Goal: Book appointment/travel/reservation

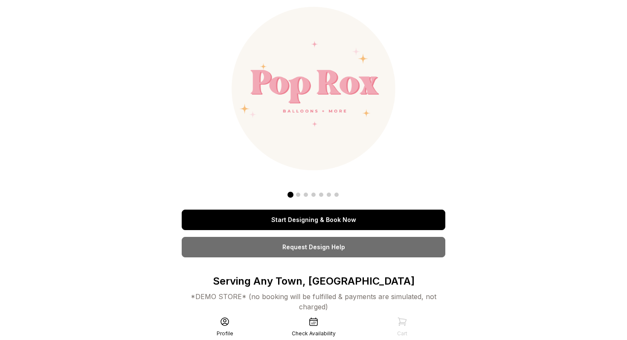
click at [318, 220] on link "Start Designing & Book Now" at bounding box center [314, 220] width 264 height 20
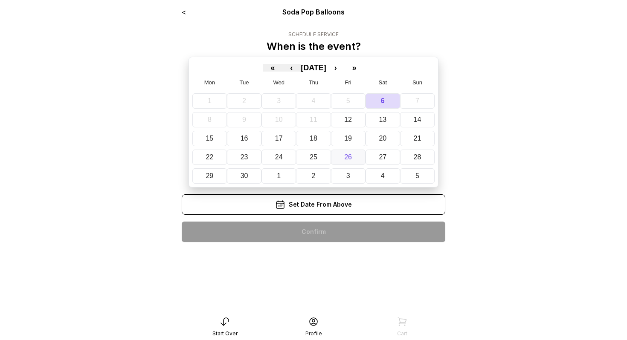
click at [348, 154] on abbr "26" at bounding box center [348, 157] width 8 height 7
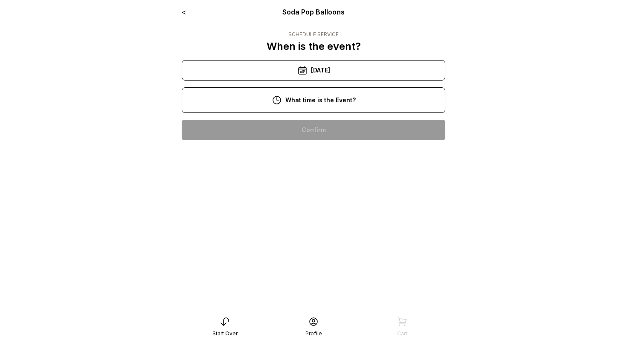
click at [325, 127] on div "10:00 pm" at bounding box center [313, 130] width 250 height 20
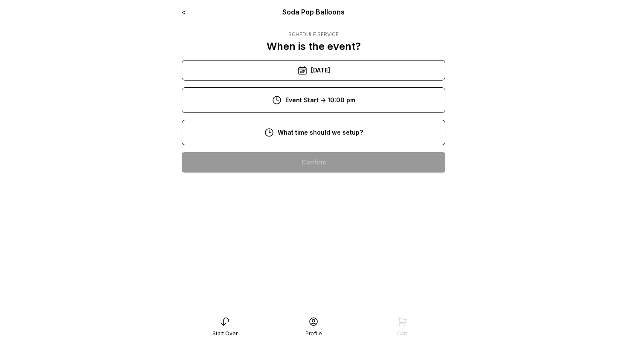
click at [332, 161] on div "8:00 pm" at bounding box center [313, 162] width 250 height 20
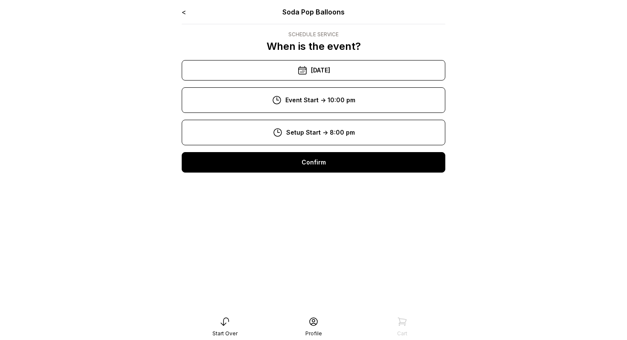
click at [332, 161] on div "Confirm" at bounding box center [314, 162] width 264 height 20
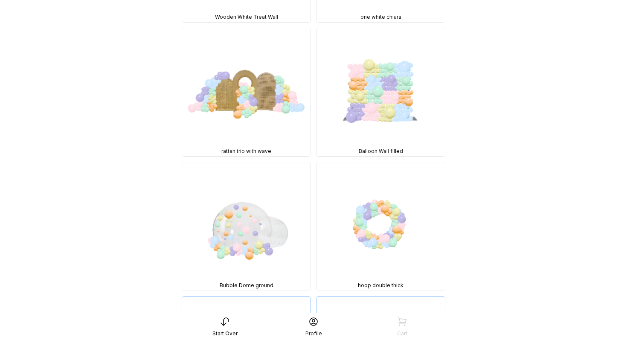
scroll to position [2492, 0]
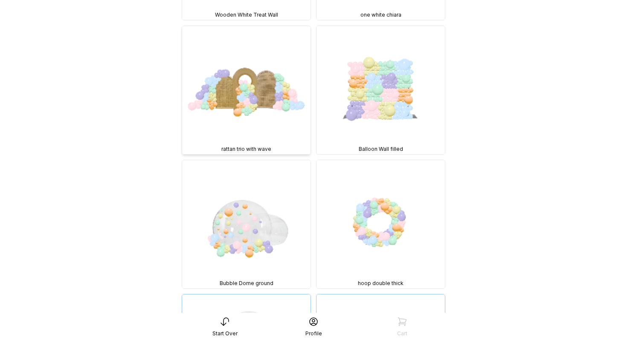
click at [272, 99] on img at bounding box center [246, 90] width 128 height 128
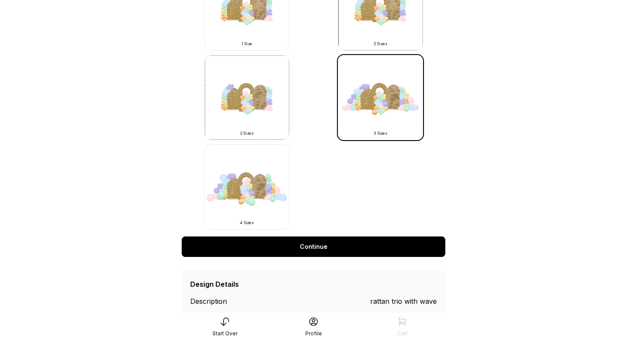
scroll to position [326, 0]
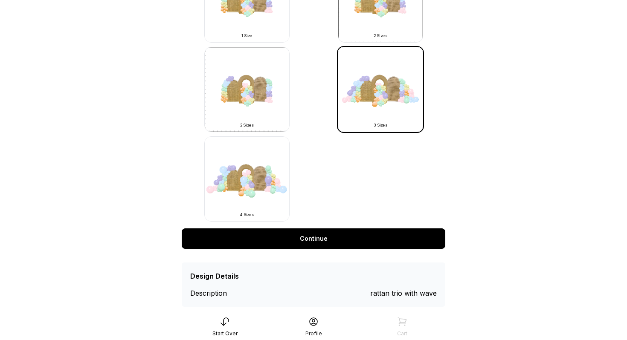
click at [341, 234] on link "Continue" at bounding box center [314, 239] width 264 height 20
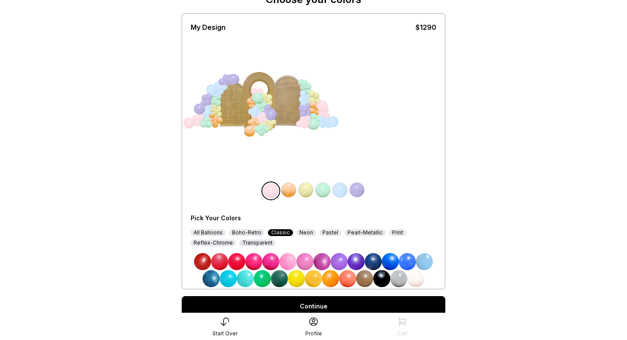
scroll to position [61, 0]
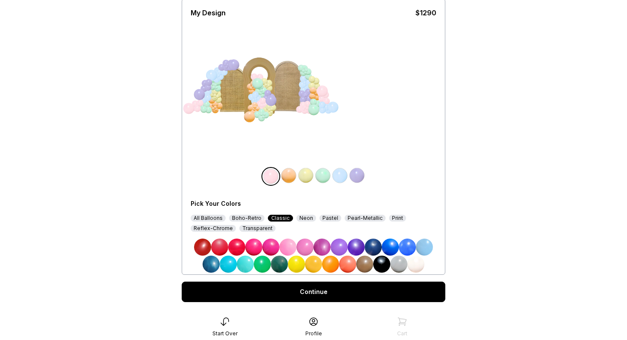
click at [218, 218] on div "All Balloons" at bounding box center [208, 218] width 35 height 7
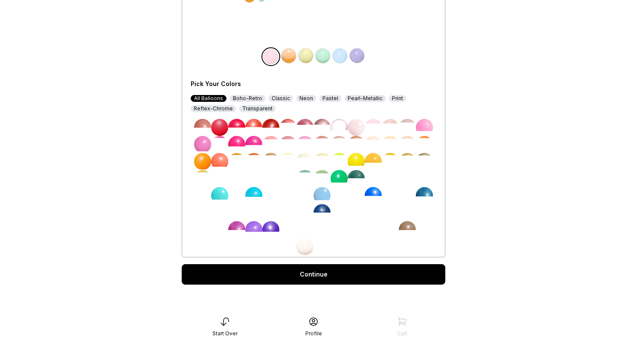
scroll to position [182, 0]
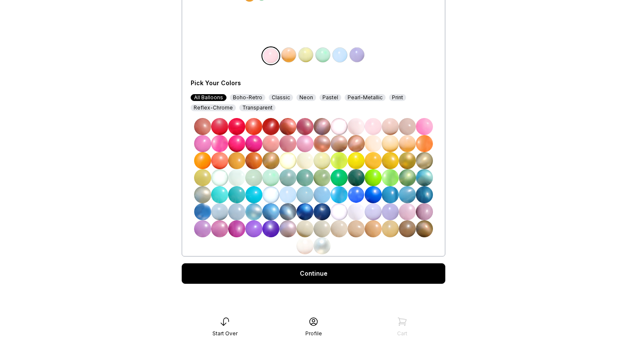
click at [353, 100] on div "Pearl-Metallic" at bounding box center [365, 97] width 41 height 7
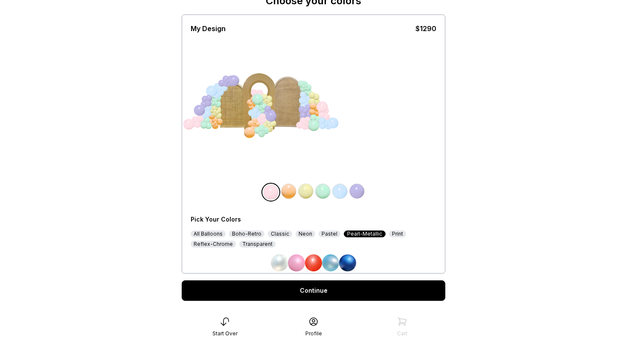
scroll to position [63, 0]
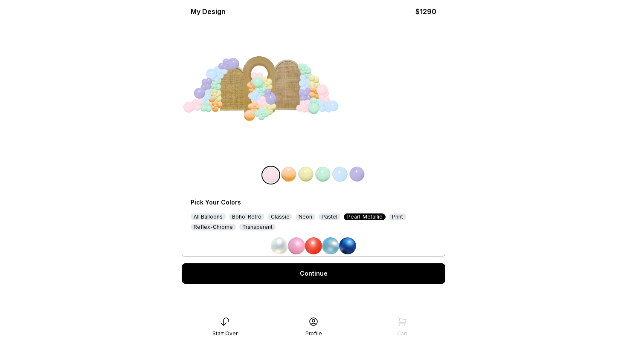
click at [390, 216] on div "Print" at bounding box center [397, 217] width 17 height 7
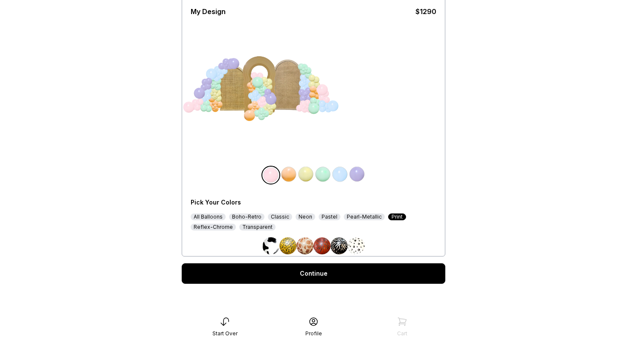
click at [357, 248] on img at bounding box center [356, 246] width 17 height 17
click at [303, 217] on div "Neon" at bounding box center [306, 217] width 20 height 7
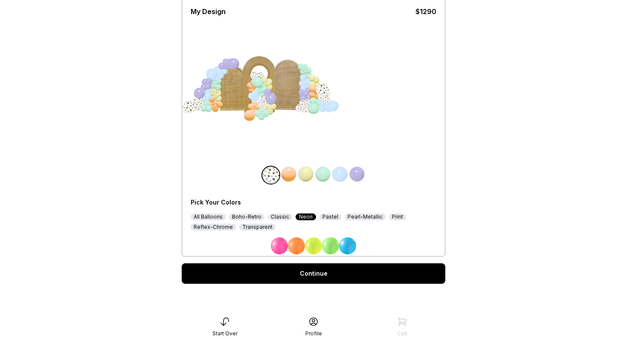
click at [285, 216] on div "Classic" at bounding box center [280, 217] width 24 height 7
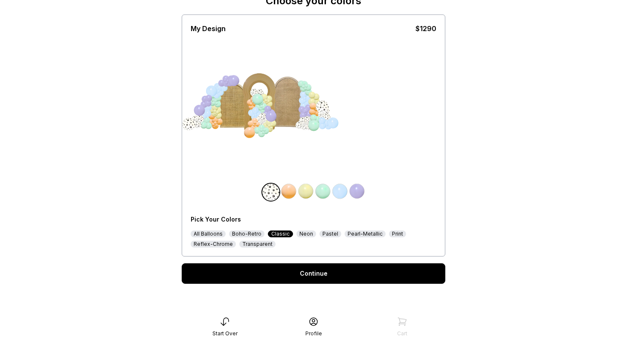
scroll to position [80, 0]
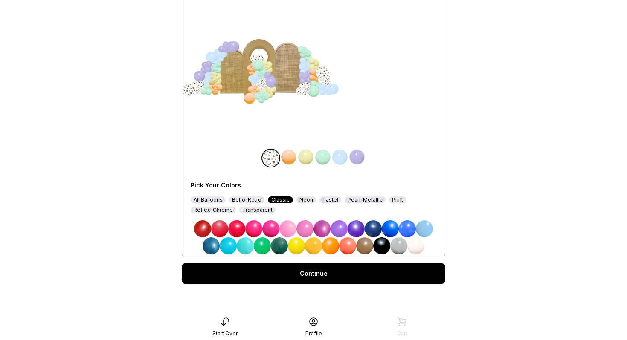
click at [220, 201] on div "All Balloons" at bounding box center [208, 200] width 35 height 7
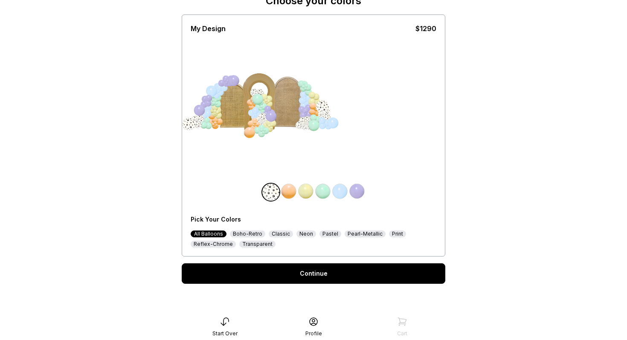
scroll to position [182, 0]
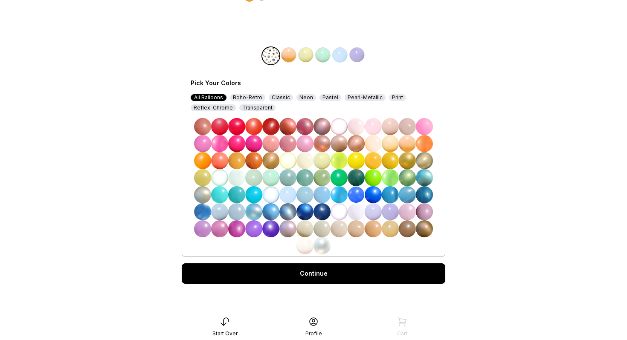
click at [288, 58] on img at bounding box center [288, 54] width 17 height 17
click at [372, 175] on img at bounding box center [373, 177] width 17 height 17
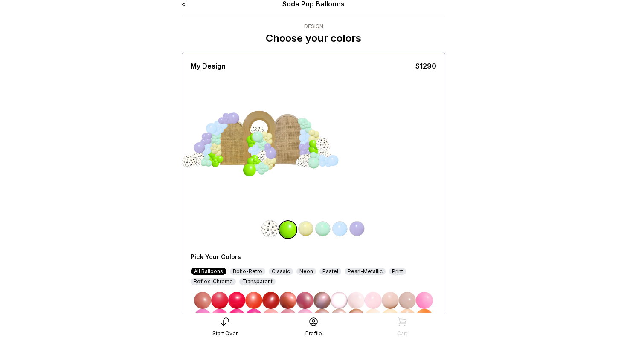
scroll to position [0, 0]
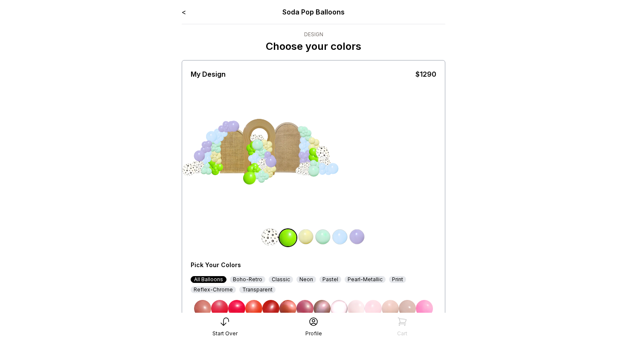
click at [185, 12] on link "<" at bounding box center [184, 12] width 4 height 9
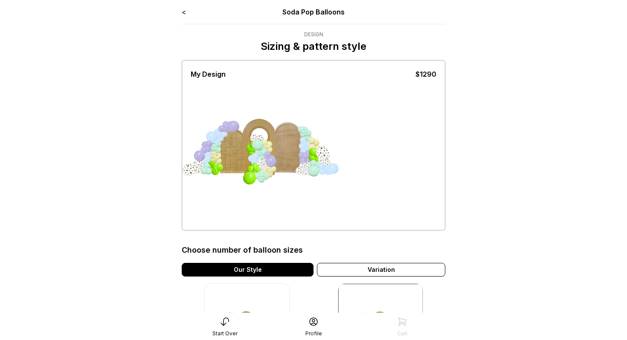
click at [184, 11] on link "<" at bounding box center [184, 12] width 4 height 9
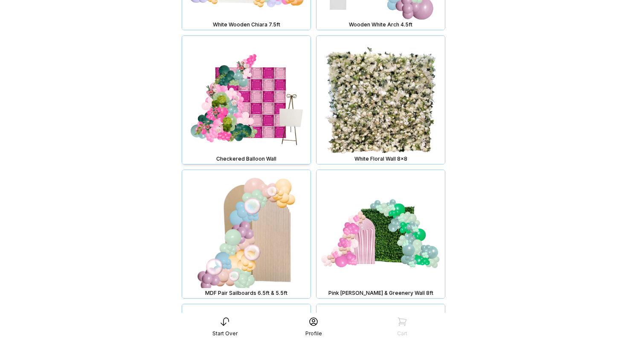
click at [260, 105] on img at bounding box center [246, 100] width 128 height 128
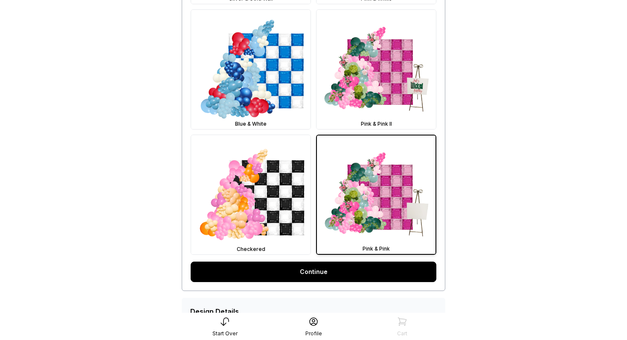
scroll to position [431, 0]
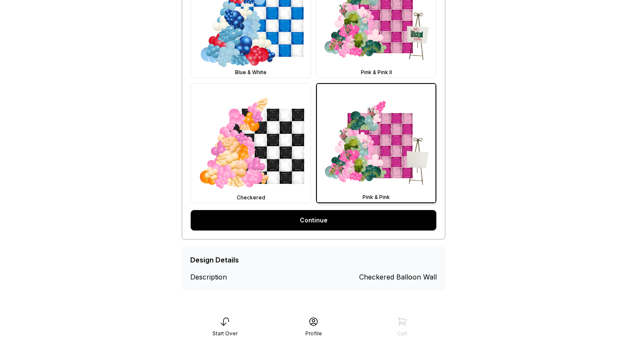
click at [322, 220] on link "Continue" at bounding box center [314, 220] width 246 height 20
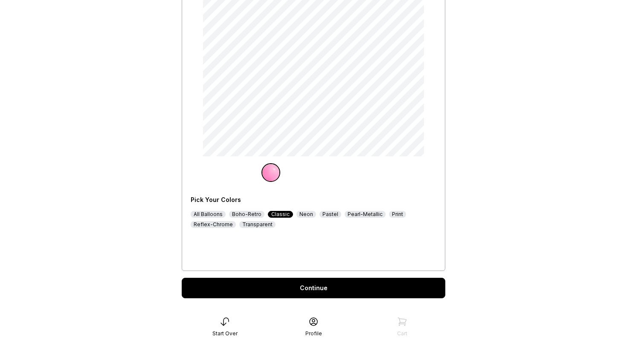
scroll to position [114, 0]
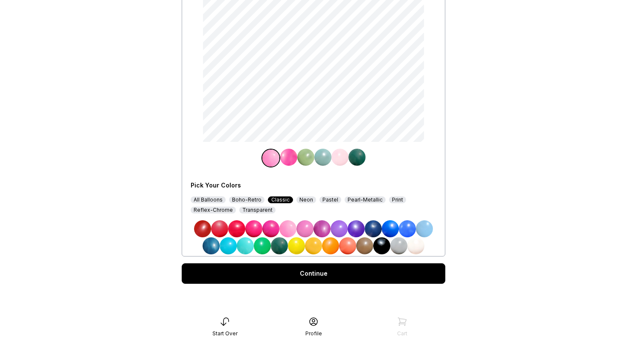
click at [222, 201] on div "All Balloons" at bounding box center [208, 200] width 35 height 7
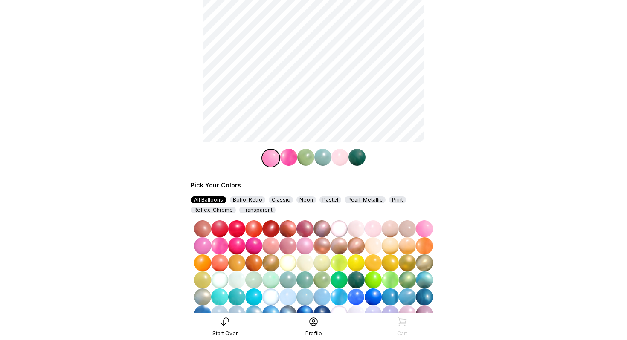
click at [222, 201] on div "All Balloons" at bounding box center [209, 200] width 36 height 7
click at [372, 281] on img at bounding box center [373, 280] width 17 height 17
click at [287, 159] on img at bounding box center [288, 157] width 17 height 17
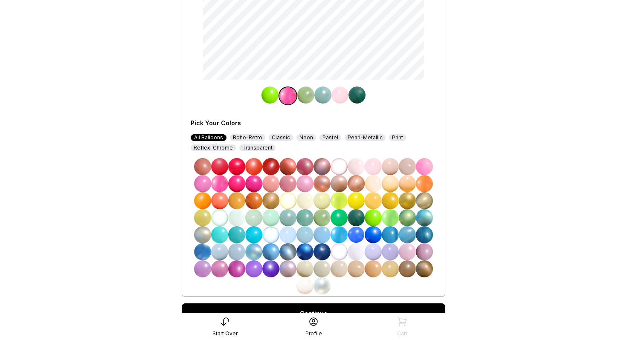
scroll to position [217, 0]
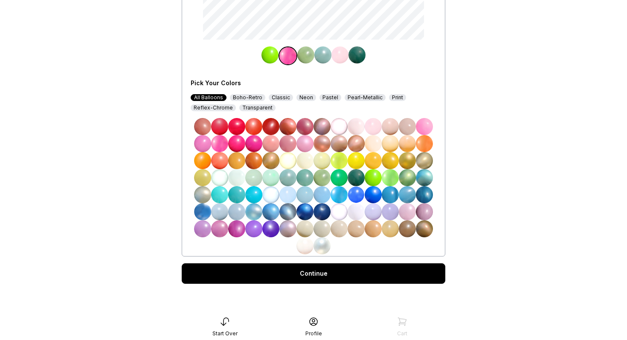
click at [394, 99] on div "Print" at bounding box center [397, 97] width 17 height 7
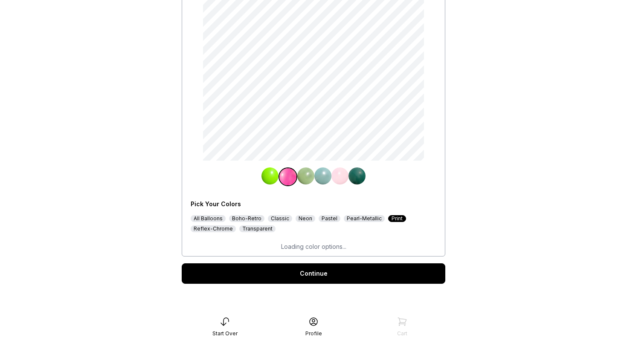
scroll to position [97, 0]
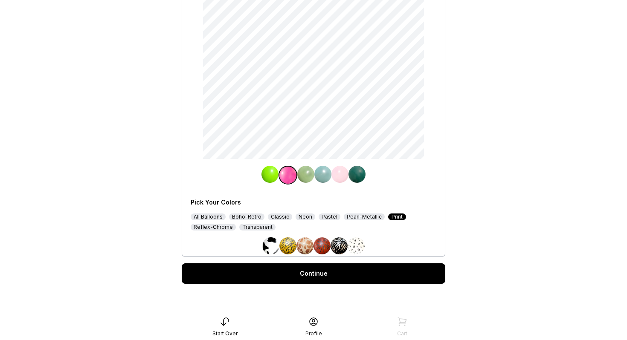
click at [359, 246] on img at bounding box center [356, 246] width 17 height 17
click at [304, 174] on img at bounding box center [305, 174] width 17 height 17
click at [341, 243] on img at bounding box center [338, 246] width 17 height 17
click at [321, 178] on img at bounding box center [322, 174] width 17 height 17
click at [323, 247] on img at bounding box center [321, 246] width 17 height 17
